Goal: Task Accomplishment & Management: Use online tool/utility

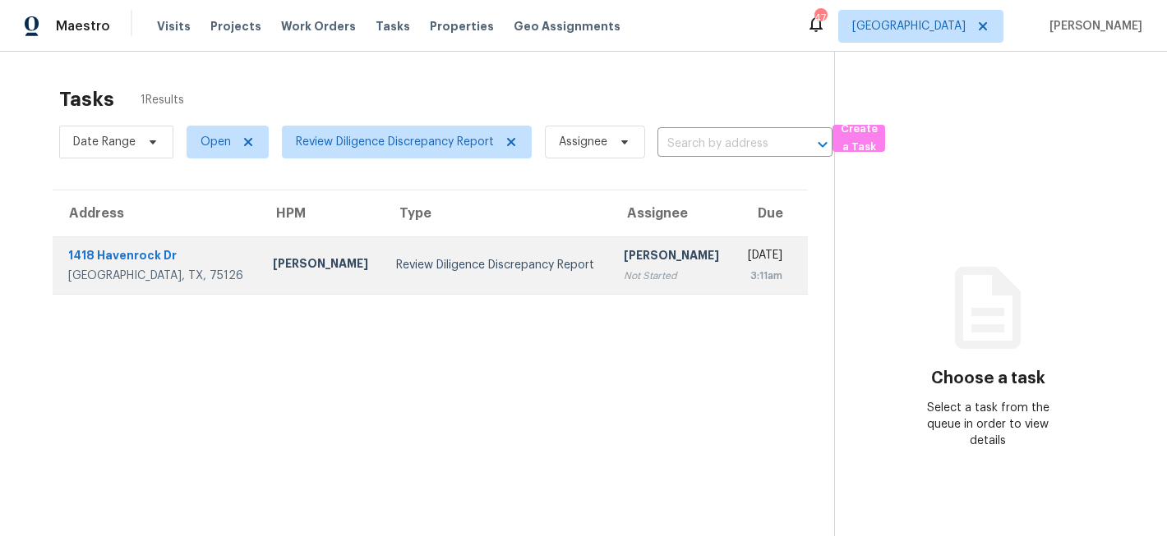
click at [439, 272] on div "Review Diligence Discrepancy Report" at bounding box center [496, 265] width 201 height 16
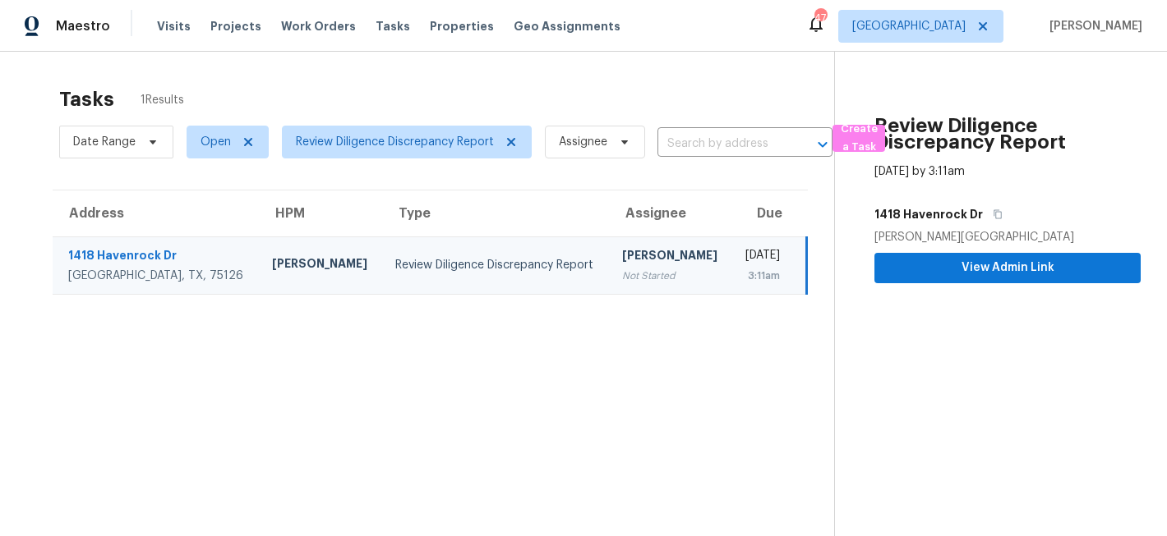
click at [144, 256] on div "1418 Havenrock Dr" at bounding box center [156, 257] width 177 height 21
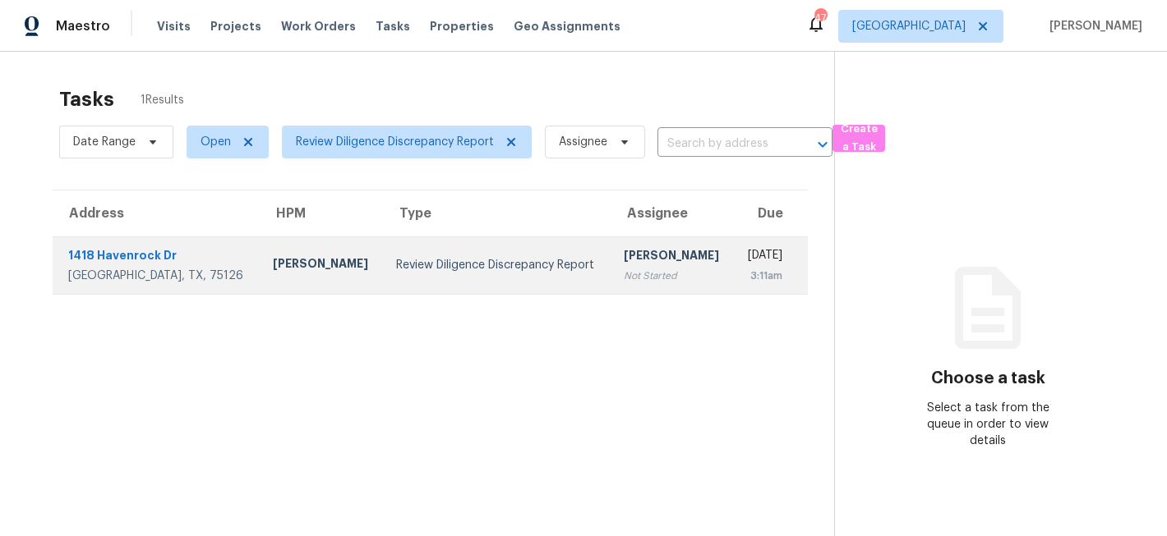
click at [136, 256] on div "1418 Havenrock Dr" at bounding box center [157, 257] width 178 height 21
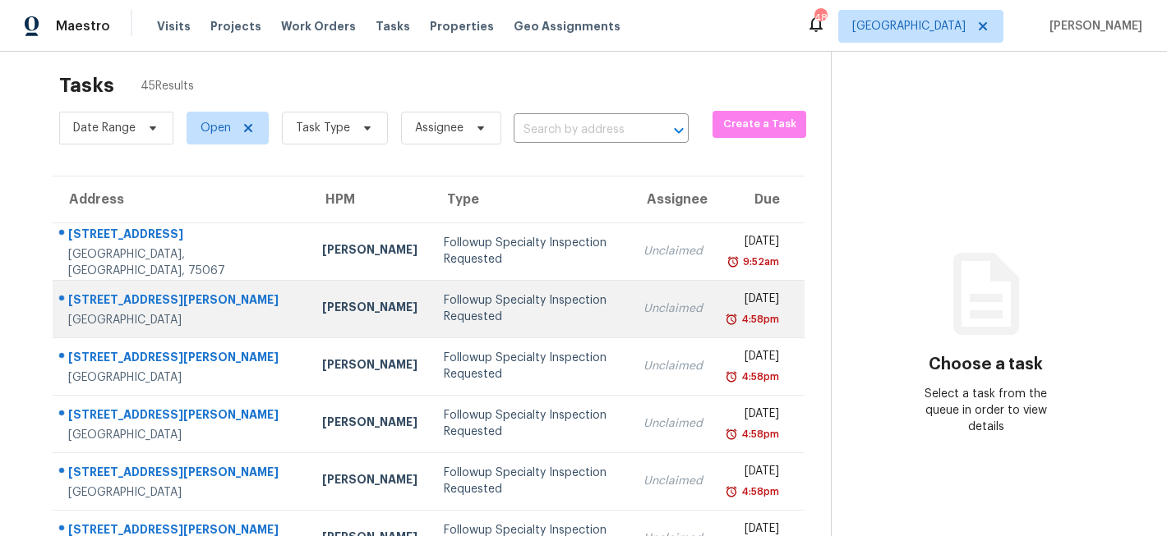
scroll to position [2, 0]
